Goal: Submit feedback/report problem: Submit feedback/report problem

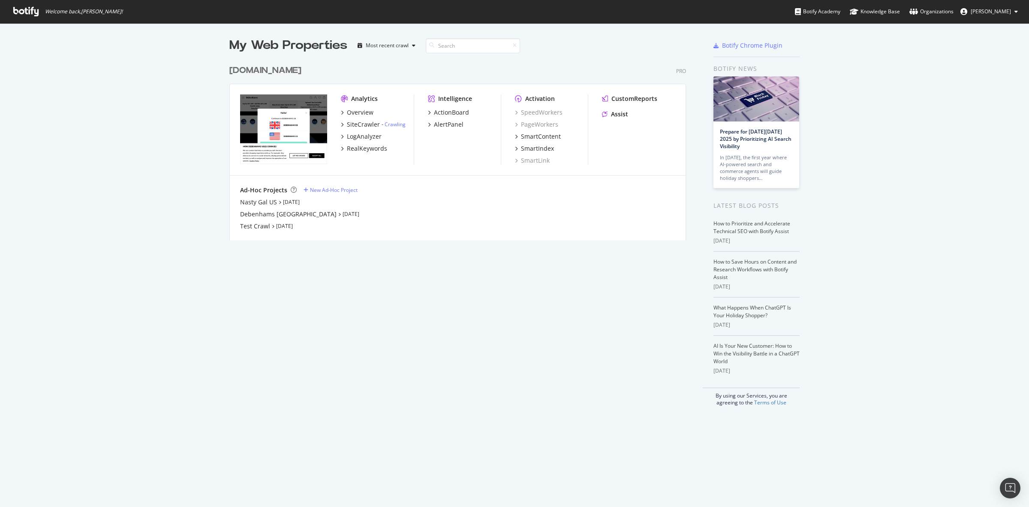
scroll to position [498, 1013]
click at [292, 70] on div "[DOMAIN_NAME]" at bounding box center [265, 70] width 72 height 12
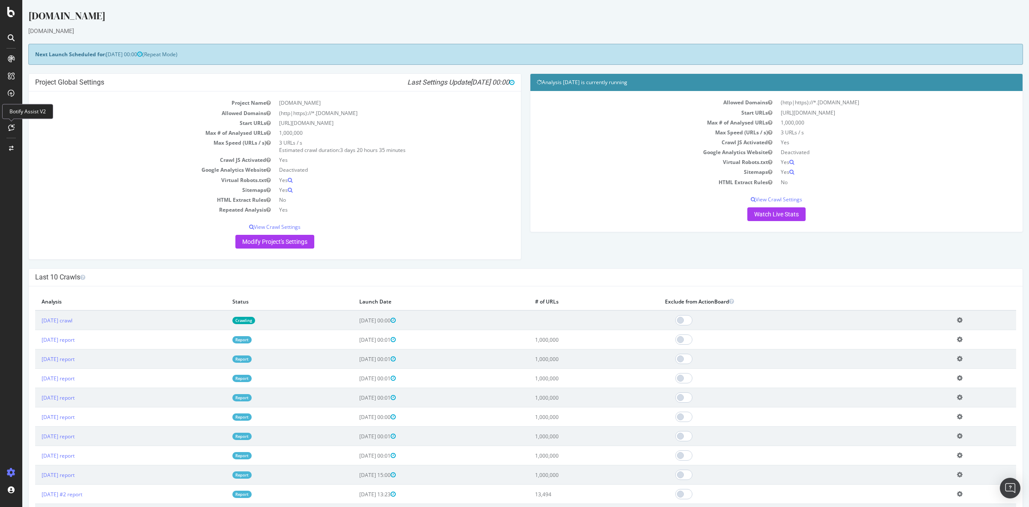
click at [13, 122] on div at bounding box center [11, 128] width 14 height 14
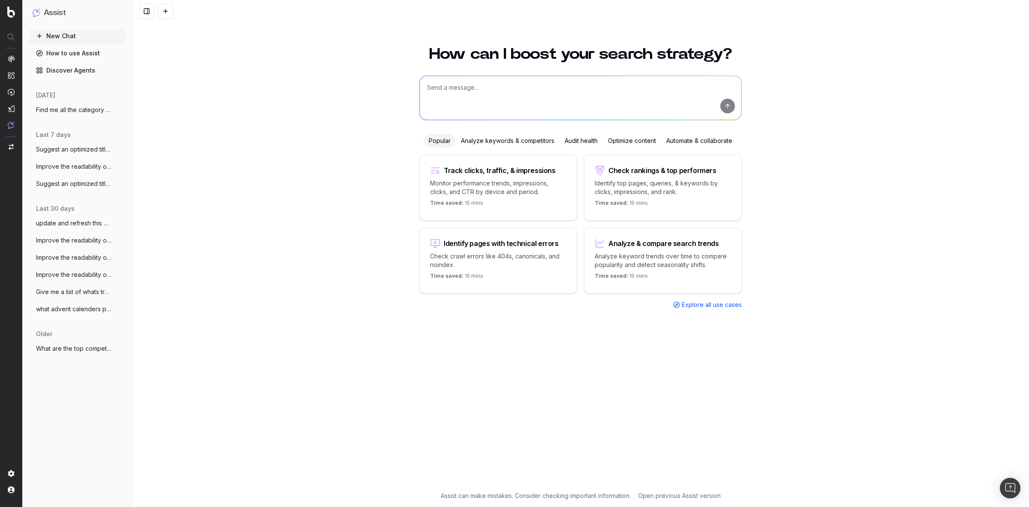
click at [498, 90] on textarea at bounding box center [581, 98] width 322 height 44
type textarea "g"
paste textarea "We Think You'll Like"
type textarea "give me a list of all the pages that have a h3 which say We Think You'll Like a…"
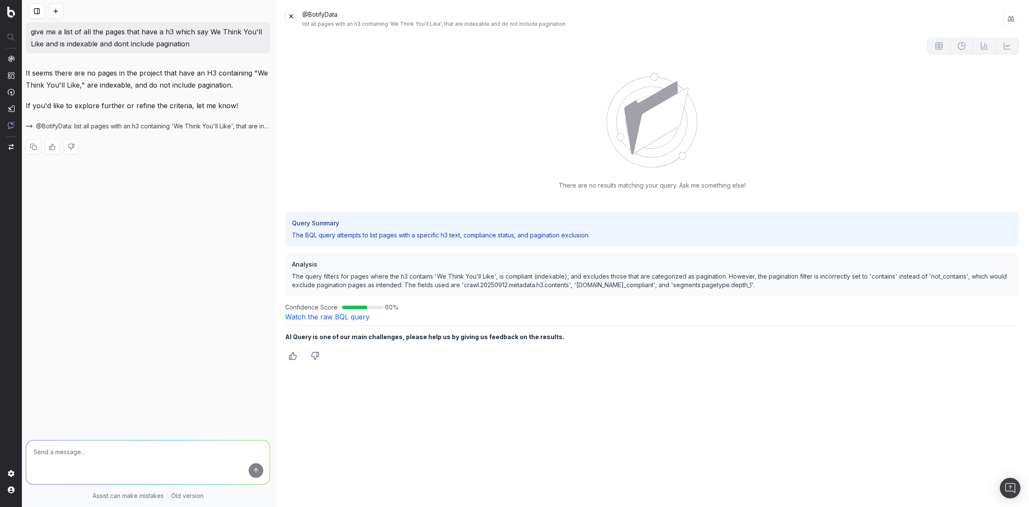
click at [342, 316] on link "Watch the raw BQL query" at bounding box center [327, 316] width 84 height 9
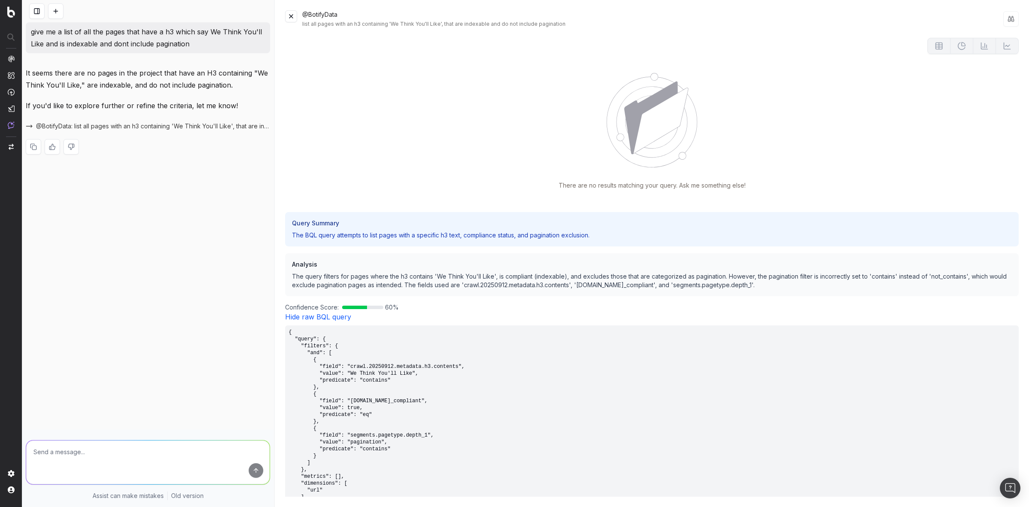
click at [213, 127] on span "@BotifyData: list all pages with an h3 containing 'We Think You'll Like', that …" at bounding box center [153, 126] width 234 height 9
click at [204, 124] on span "@BotifyData: list all pages with an h3 containing 'We Think You'll Like', that …" at bounding box center [153, 126] width 234 height 9
click at [174, 459] on textarea at bounding box center [148, 462] width 244 height 44
click at [124, 450] on textarea at bounding box center [148, 462] width 244 height 44
paste textarea "We Think You'll Like"
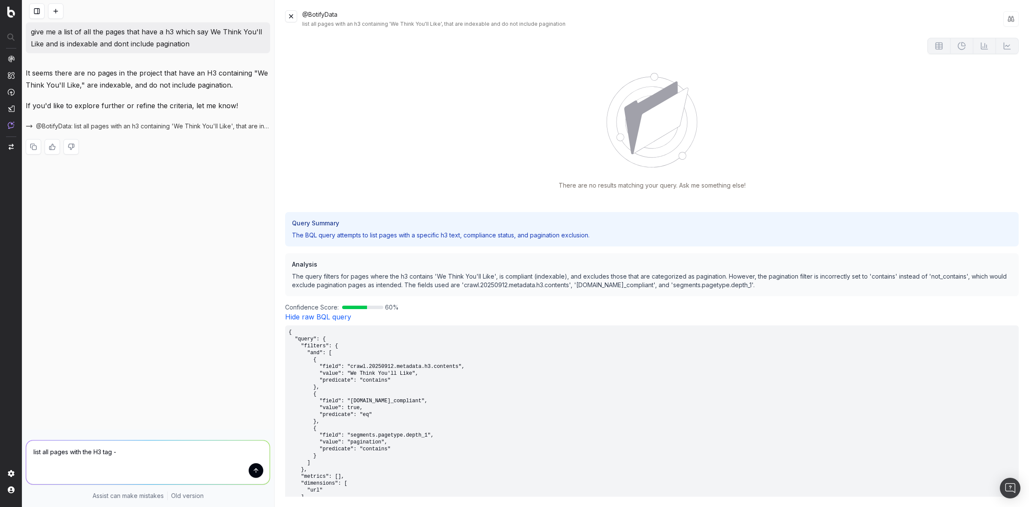
type textarea "list all pages with the H3 tag - We Think You'll Like"
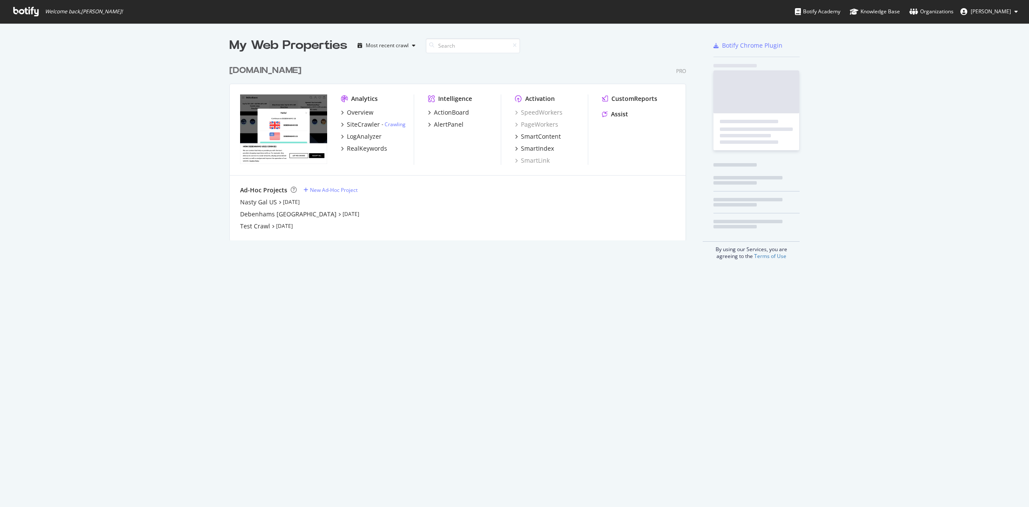
scroll to position [178, 455]
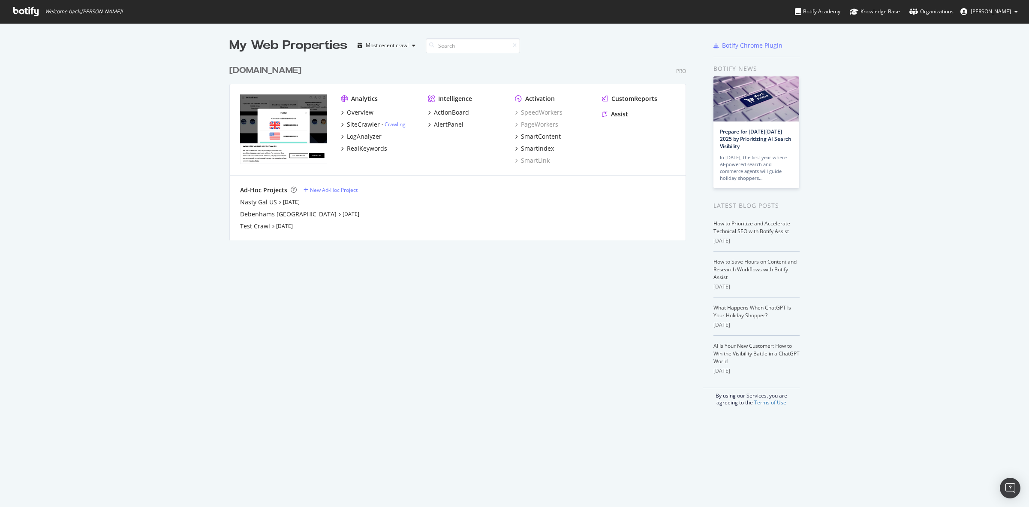
click at [277, 69] on div "debenhams.com" at bounding box center [265, 70] width 72 height 12
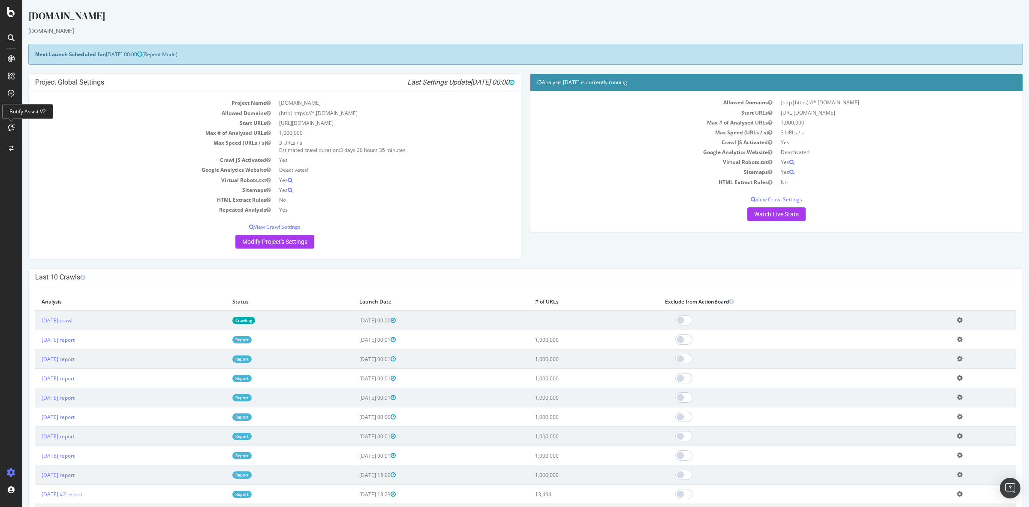
click at [11, 124] on icon at bounding box center [11, 127] width 6 height 7
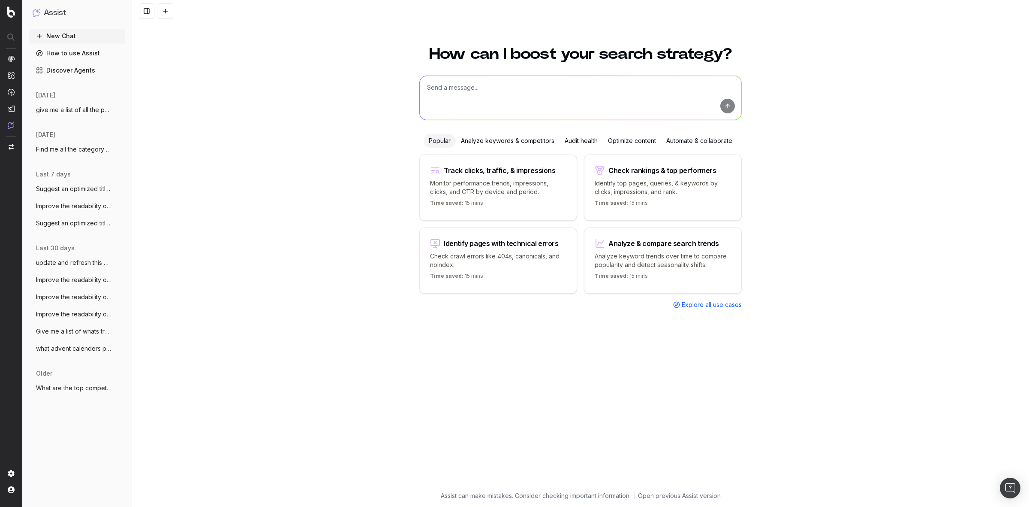
click at [586, 97] on textarea at bounding box center [581, 98] width 322 height 44
paste textarea "Full URL https://www.debenhams.com/categories/brands-maze https://www.debenhams…"
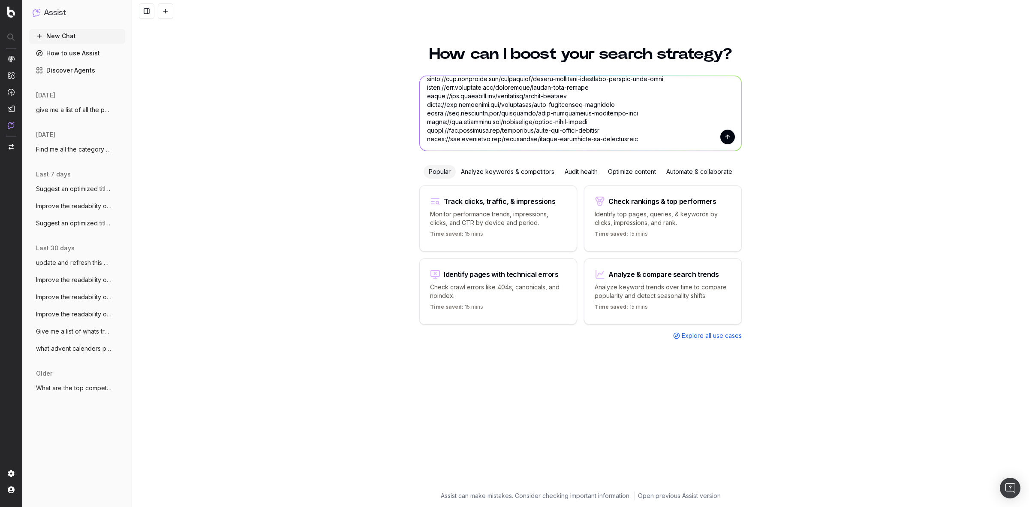
type textarea "extract the H3 for these pages - Full URL https://www.debenhams.com/categories/…"
click at [725, 142] on button "submit" at bounding box center [728, 137] width 15 height 15
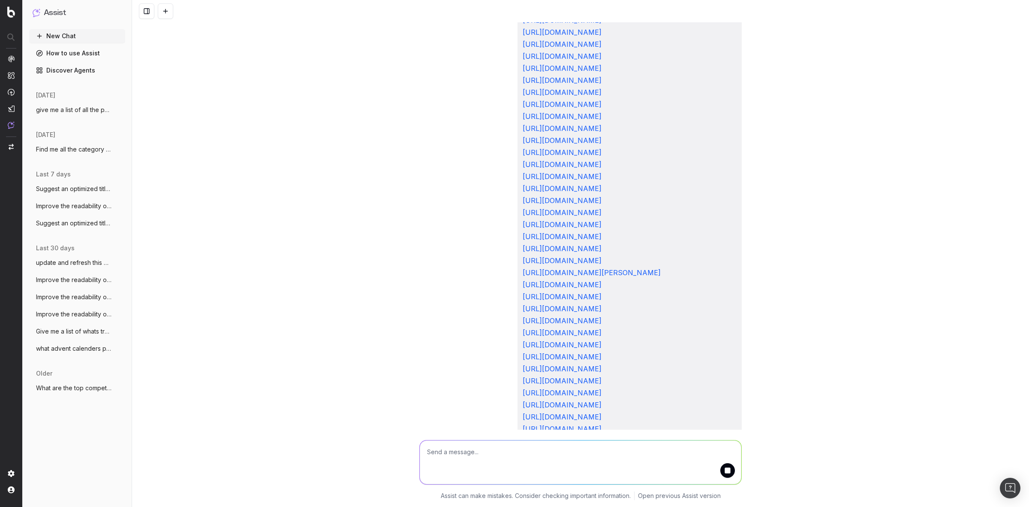
scroll to position [6756, 0]
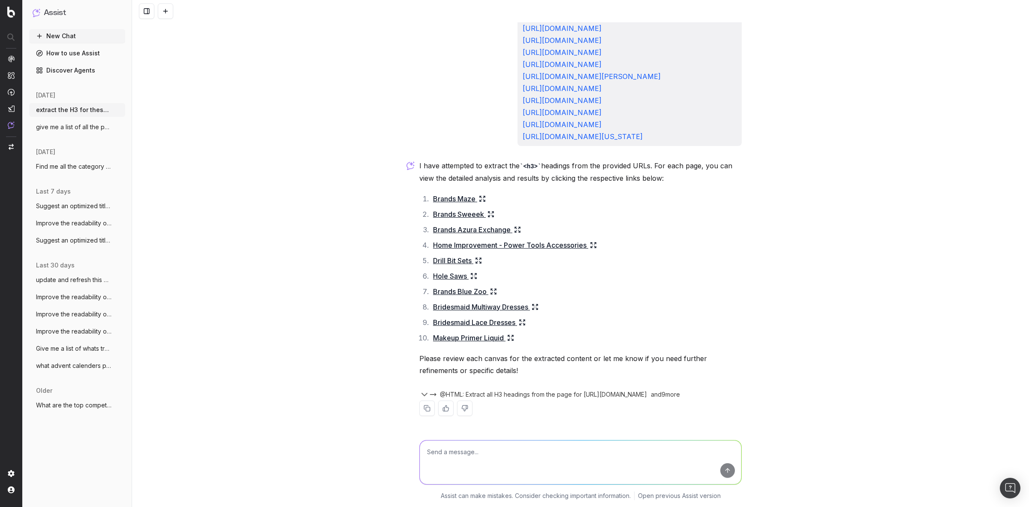
scroll to position [7013, 0]
click at [507, 340] on icon at bounding box center [510, 337] width 7 height 7
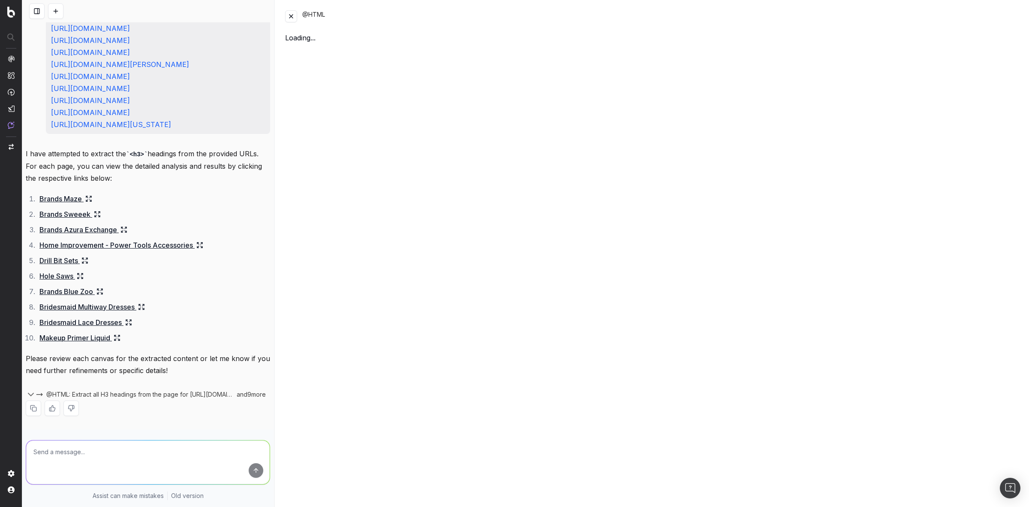
scroll to position [7985, 0]
click at [377, 62] on link "www.debenhams.com/categories/beauty-make-up-primer..." at bounding box center [331, 60] width 93 height 15
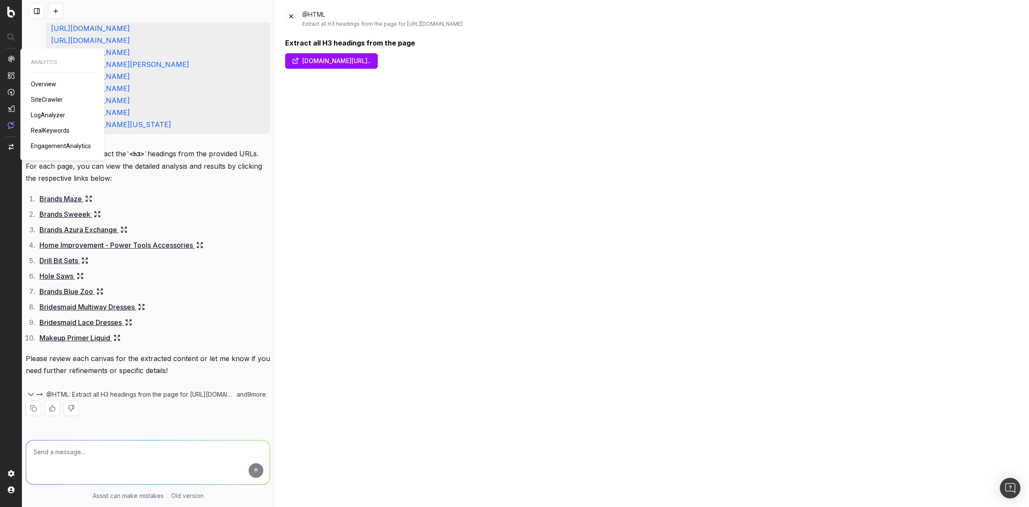
click at [36, 95] on link "SiteCrawler" at bounding box center [48, 99] width 35 height 9
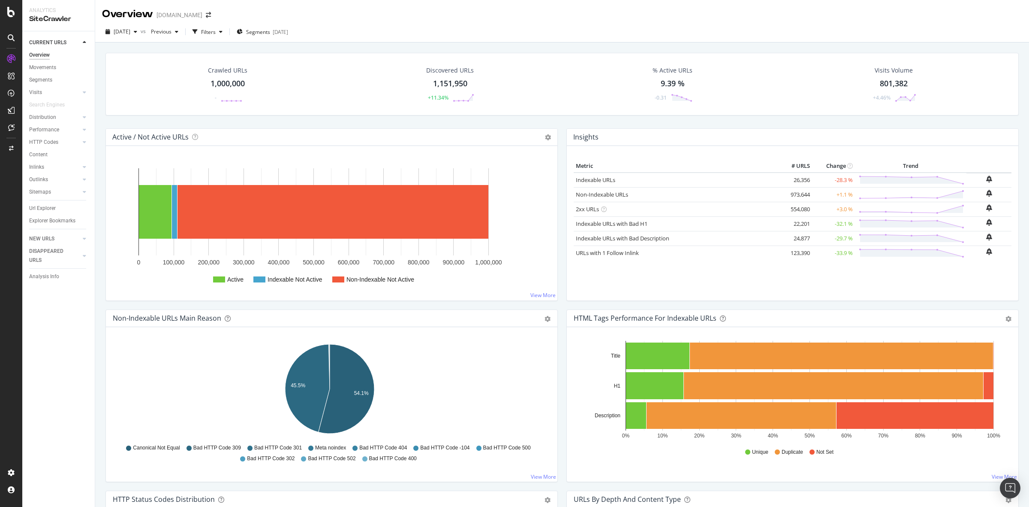
click at [230, 78] on div "Crawled URLs 1,000,000 -" at bounding box center [227, 84] width 57 height 45
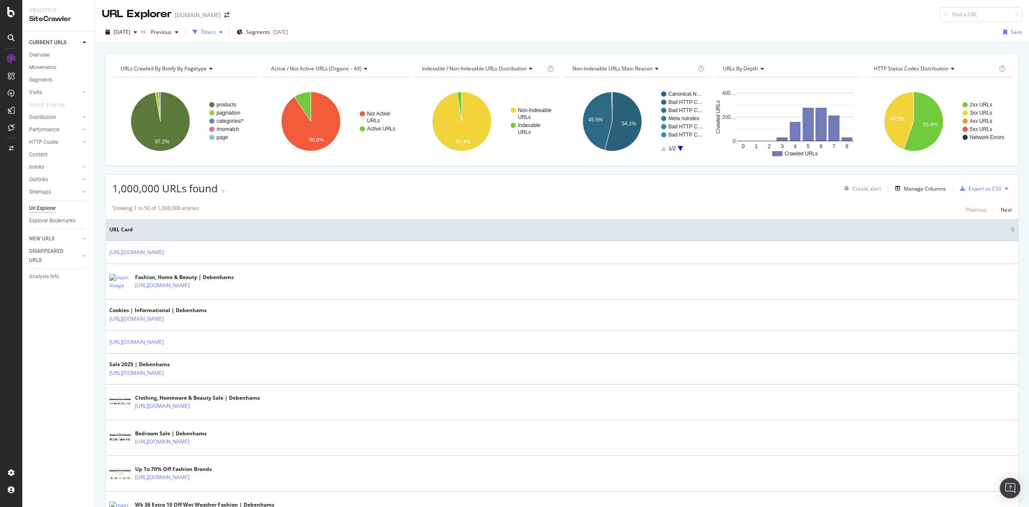
click at [216, 31] on div "Filters" at bounding box center [208, 31] width 15 height 7
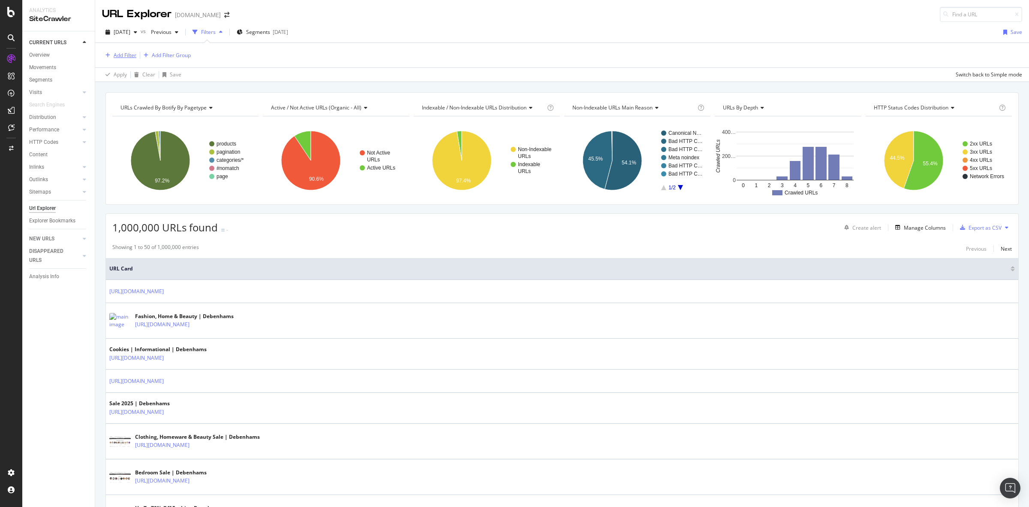
click at [121, 57] on div "Add Filter" at bounding box center [125, 54] width 23 height 7
click at [311, 63] on div "Add Filter Add Filter Group" at bounding box center [562, 55] width 920 height 24
click at [226, 161] on text "categories/*" at bounding box center [230, 160] width 27 height 6
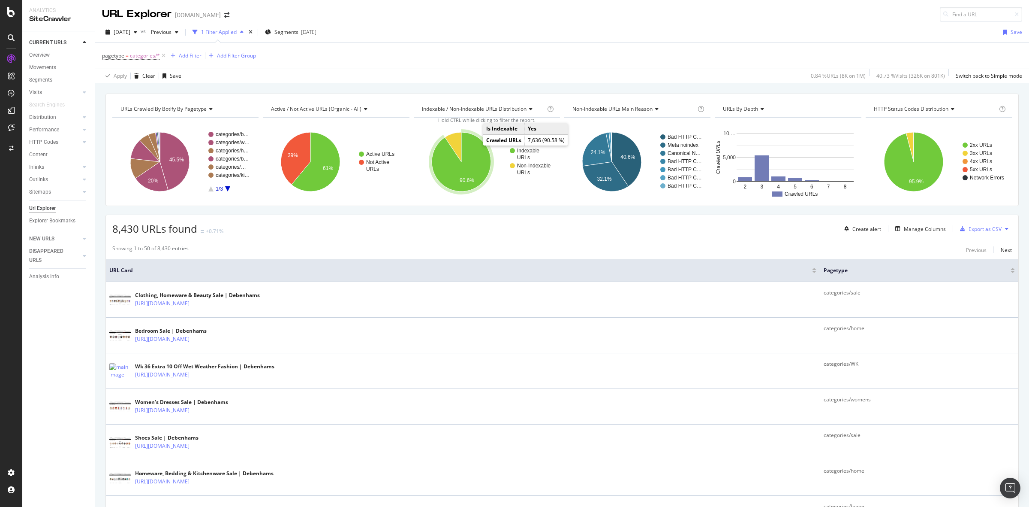
click at [477, 154] on icon "A chart." at bounding box center [461, 161] width 59 height 59
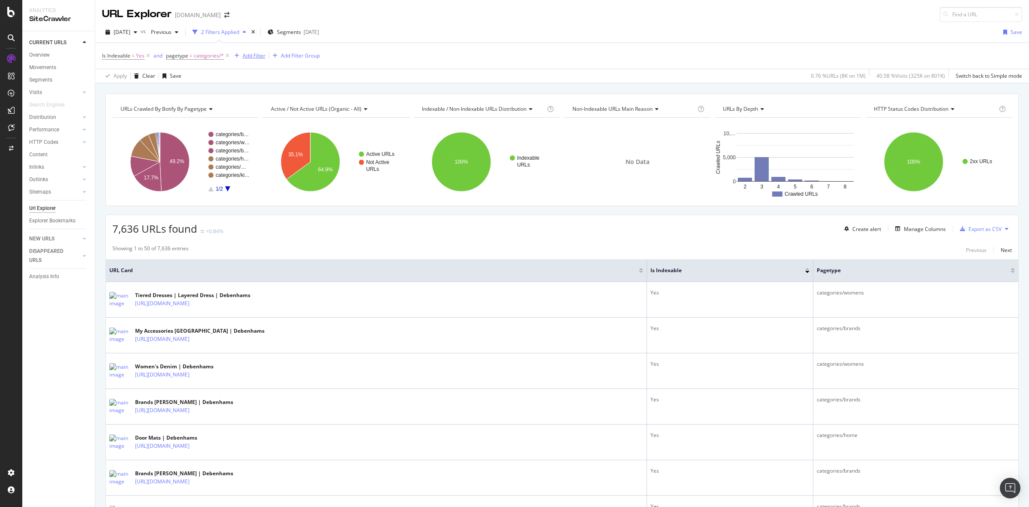
click at [257, 51] on div "Add Filter" at bounding box center [248, 55] width 34 height 9
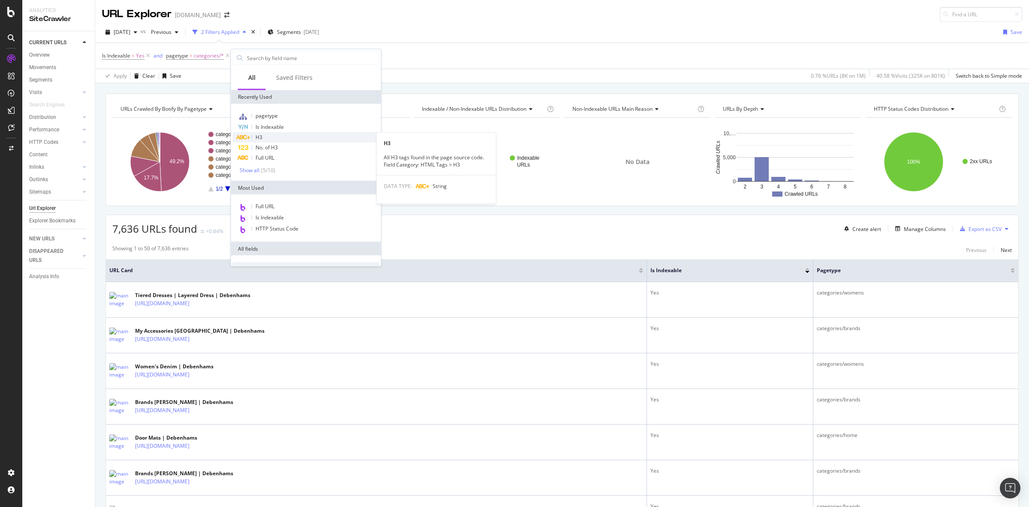
click at [304, 135] on div "H3" at bounding box center [306, 137] width 147 height 10
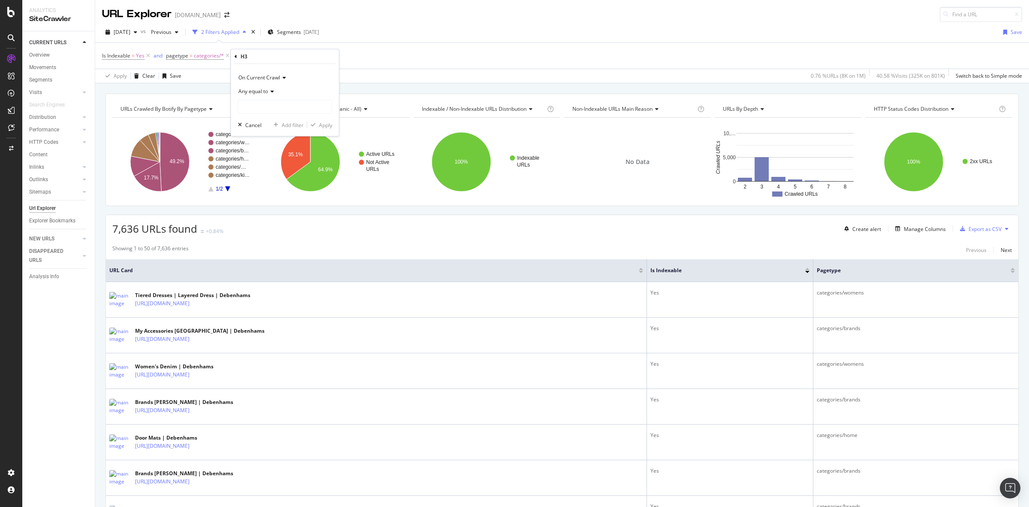
click at [277, 98] on div "Any equal to" at bounding box center [285, 91] width 94 height 14
click at [280, 172] on div "Any contains" at bounding box center [286, 175] width 92 height 11
click at [271, 110] on input "text" at bounding box center [284, 107] width 93 height 14
paste input "We Think You'll Like"
type input "We Think You'll Like"
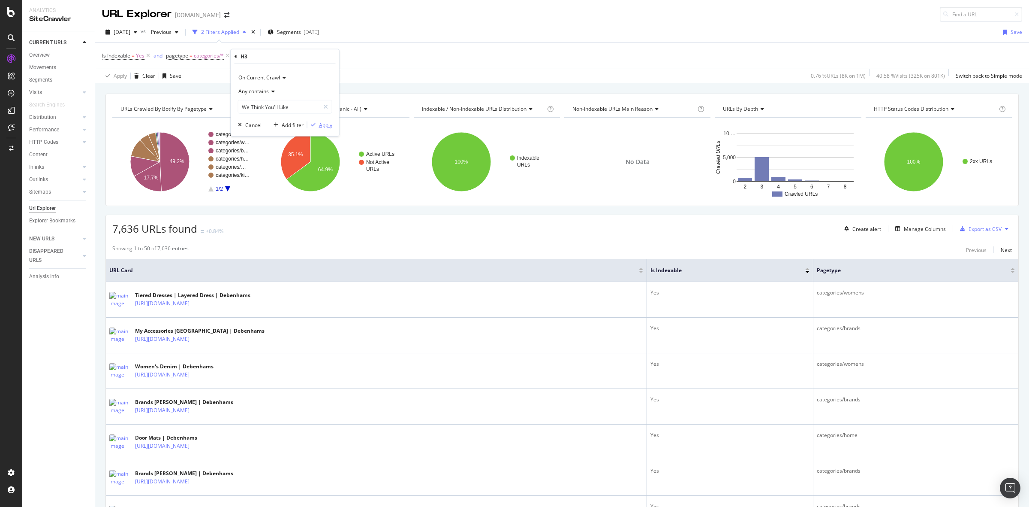
click at [327, 124] on div "Apply" at bounding box center [325, 124] width 13 height 7
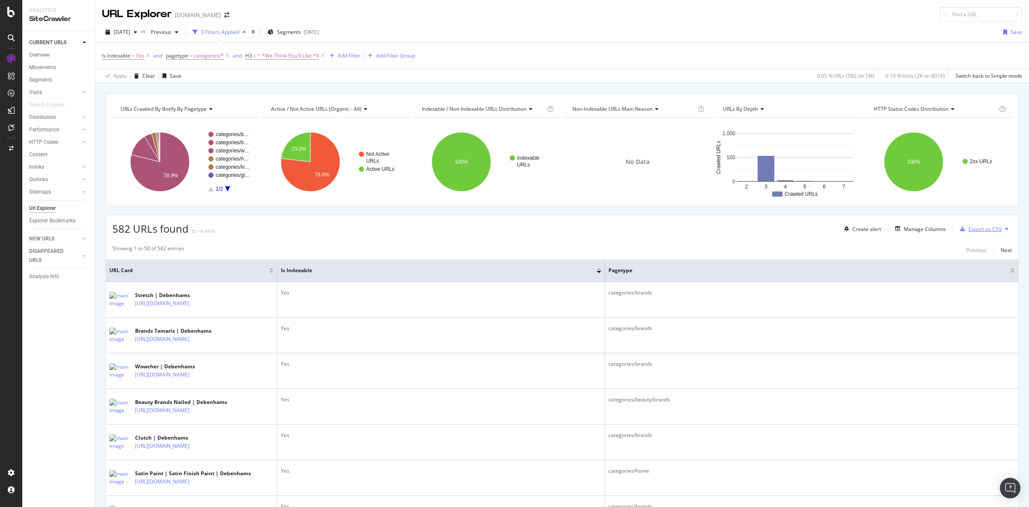
click at [978, 226] on div "Export as CSV" at bounding box center [985, 228] width 33 height 7
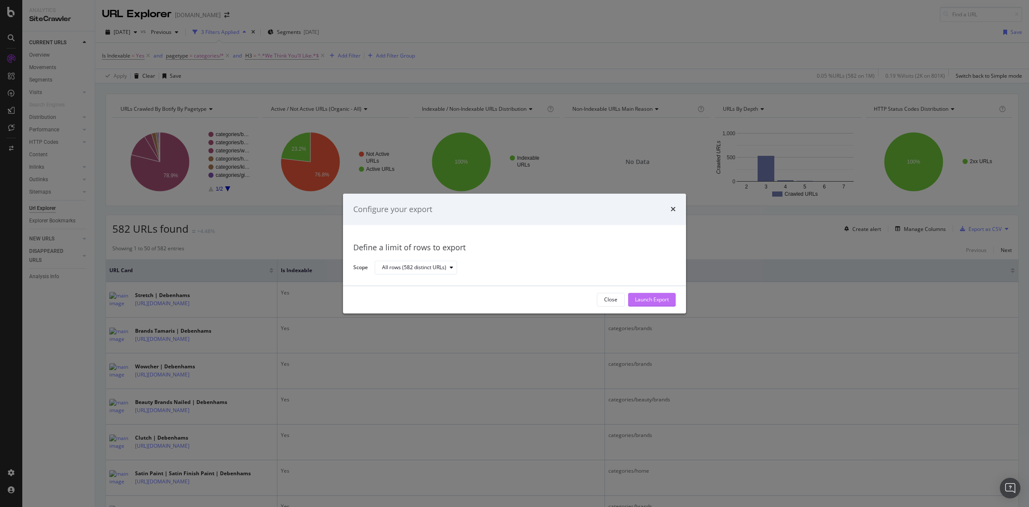
click at [655, 296] on div "Launch Export" at bounding box center [652, 299] width 34 height 7
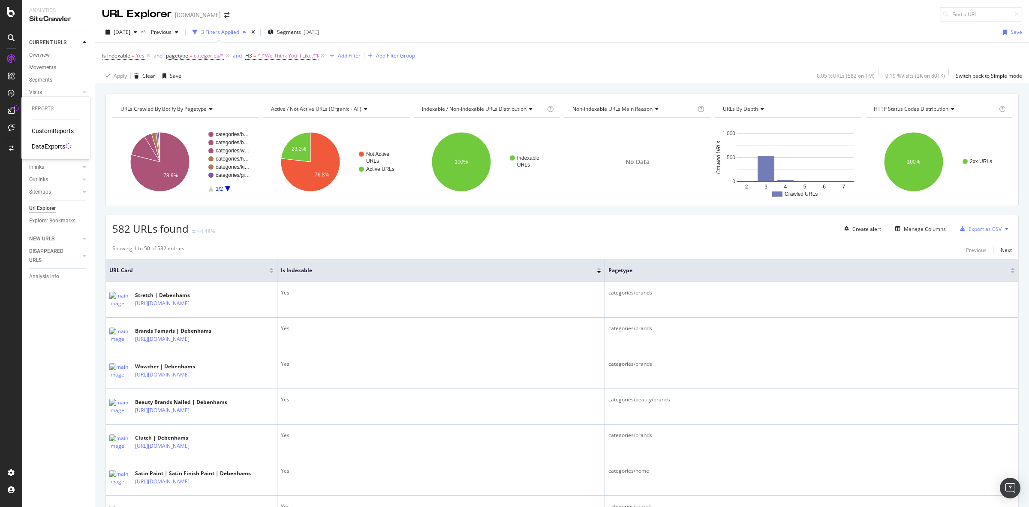
click at [16, 106] on icon at bounding box center [16, 108] width 8 height 8
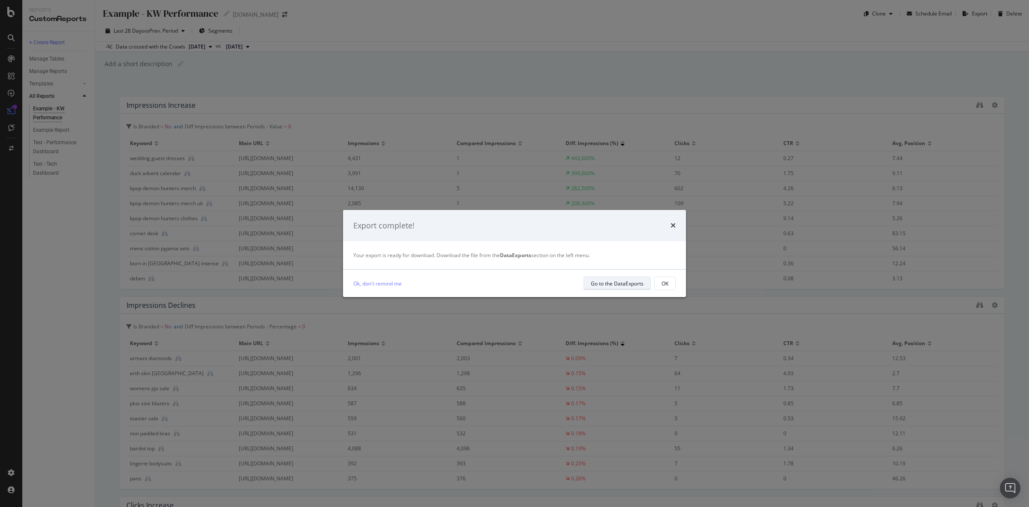
click at [633, 281] on div "Go to the DataExports" at bounding box center [617, 283] width 53 height 7
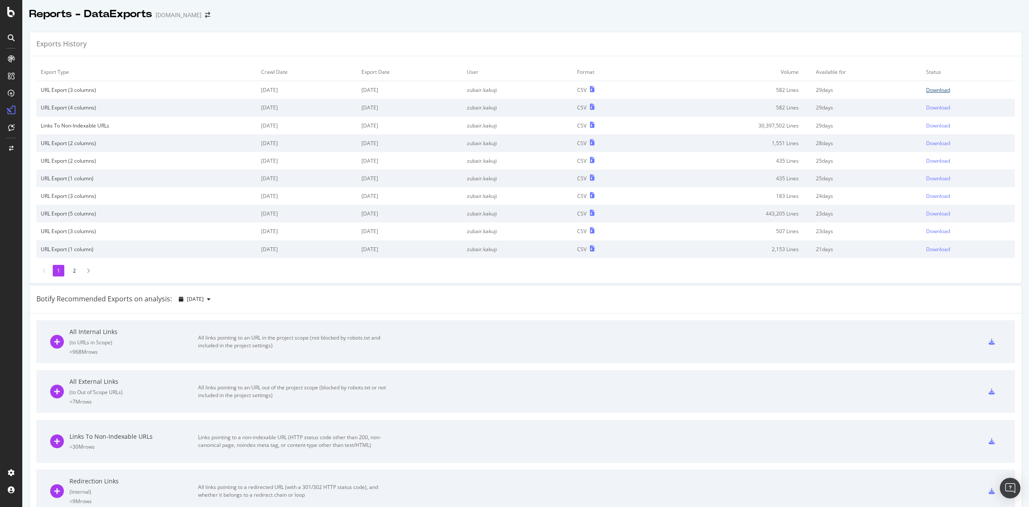
click at [926, 91] on div "Download" at bounding box center [938, 89] width 24 height 7
click at [43, 110] on div "AlertPanel" at bounding box center [45, 112] width 27 height 9
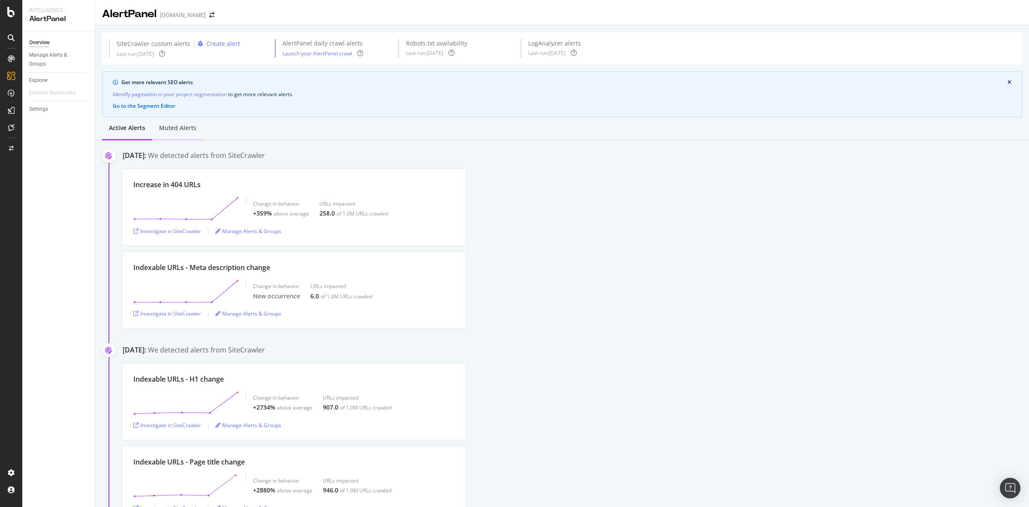
click at [181, 130] on div "Muted alerts" at bounding box center [177, 128] width 37 height 9
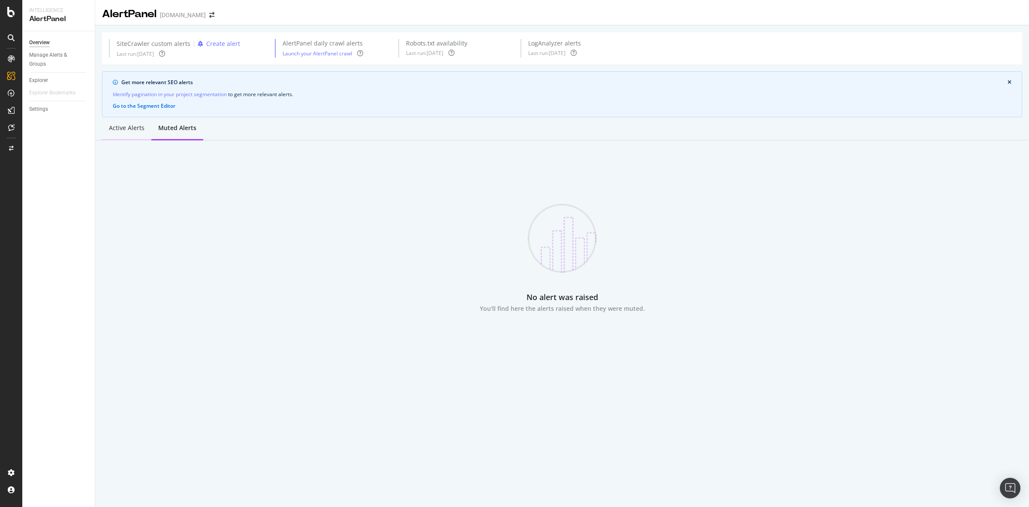
click at [136, 123] on div "Active alerts" at bounding box center [126, 129] width 49 height 24
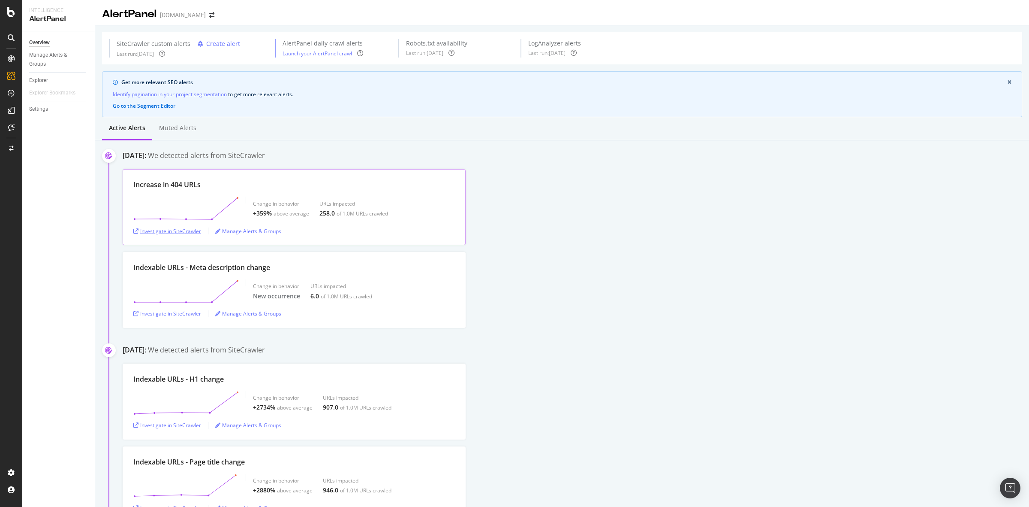
click at [181, 228] on div "Investigate in SiteCrawler" at bounding box center [167, 230] width 68 height 7
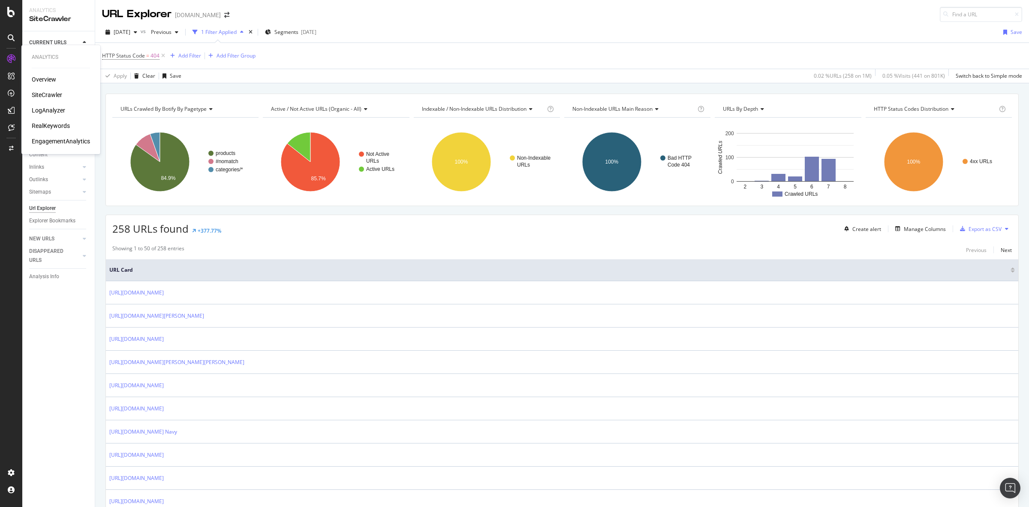
click at [56, 93] on div "SiteCrawler" at bounding box center [47, 94] width 30 height 9
